Goal: Information Seeking & Learning: Learn about a topic

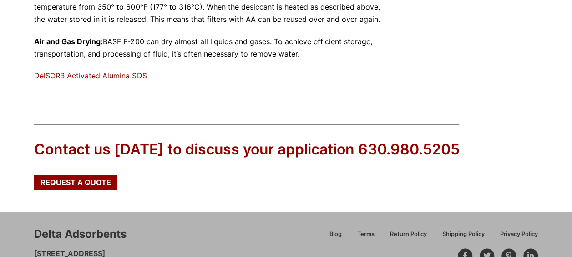
scroll to position [553, 0]
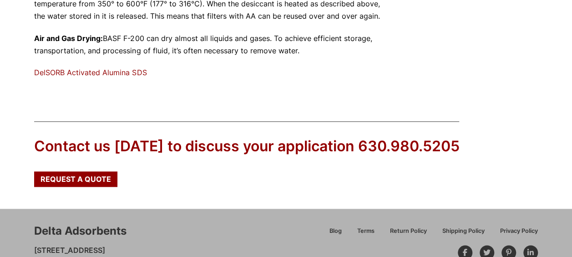
click at [86, 73] on link "DelSORB Activated Alumina SDS" at bounding box center [90, 72] width 112 height 9
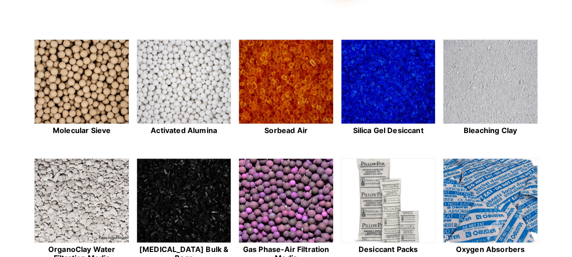
scroll to position [229, 0]
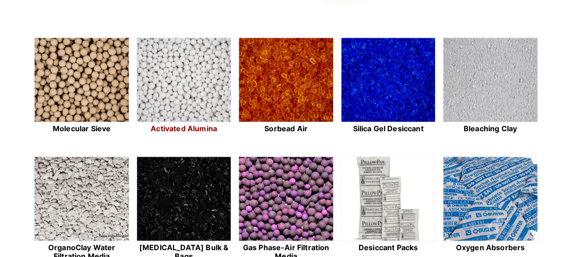
click at [201, 68] on img at bounding box center [184, 80] width 94 height 85
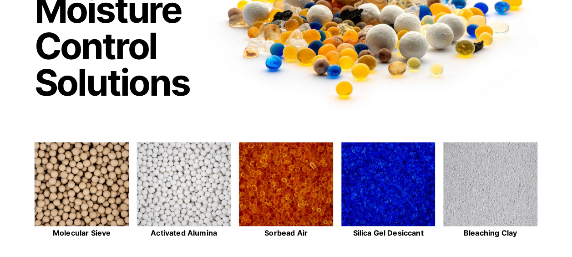
scroll to position [0, 0]
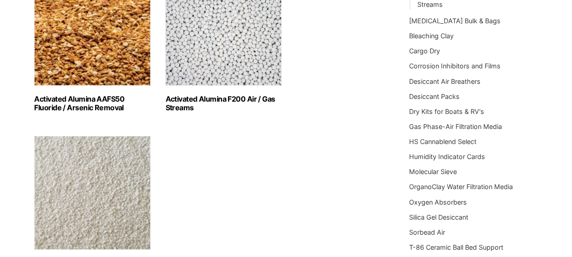
scroll to position [179, 0]
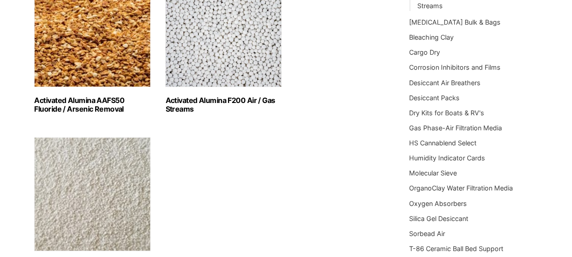
click at [72, 59] on img "Visit product category Activated Alumina AAFS50 Fluoride / Arsenic Removal" at bounding box center [92, 30] width 117 height 114
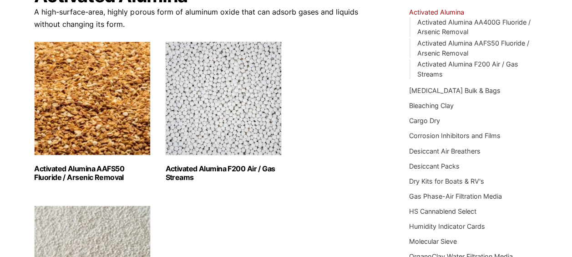
scroll to position [108, 0]
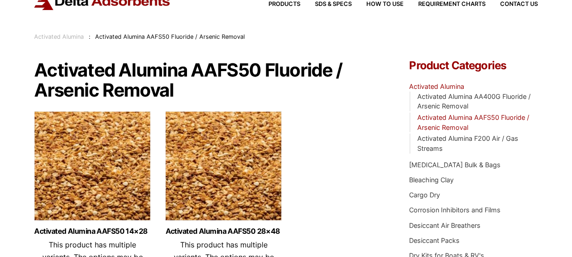
scroll to position [26, 0]
